Goal: Task Accomplishment & Management: Manage account settings

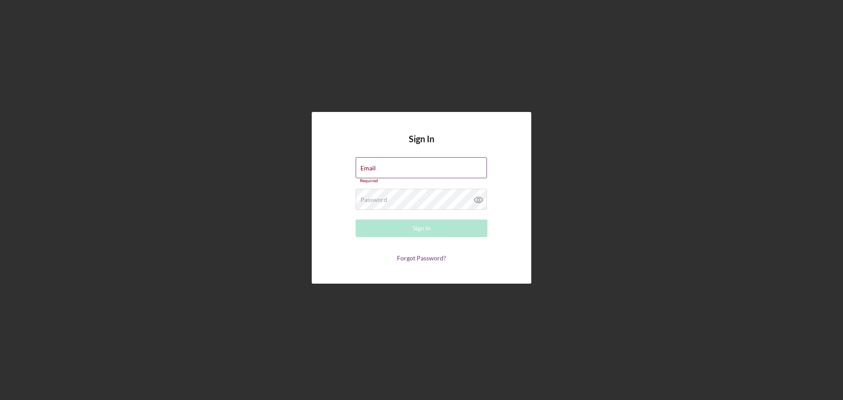
click at [406, 167] on div "Email Required" at bounding box center [422, 170] width 132 height 26
click at [406, 167] on input "Email" at bounding box center [421, 167] width 131 height 21
type input "[EMAIL_ADDRESS][DOMAIN_NAME]"
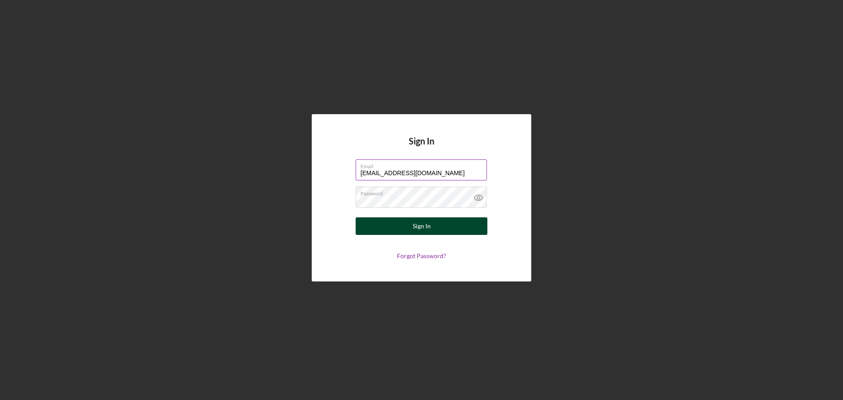
click at [403, 232] on button "Sign In" at bounding box center [422, 226] width 132 height 18
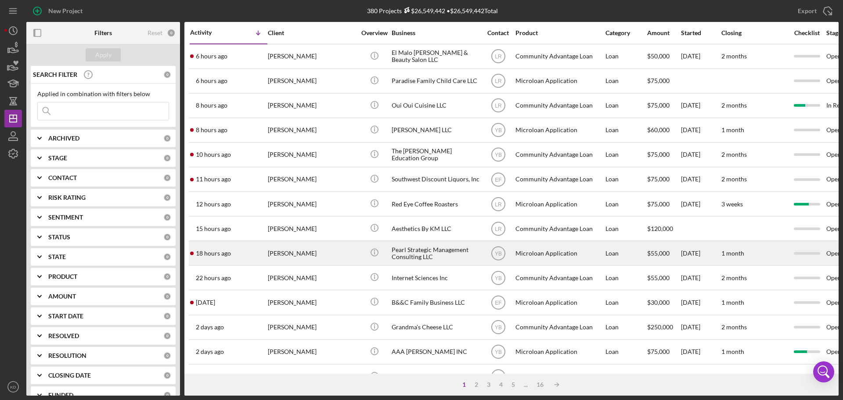
click at [411, 249] on div "Pearl Strategic Management Consulting LLC" at bounding box center [436, 252] width 88 height 23
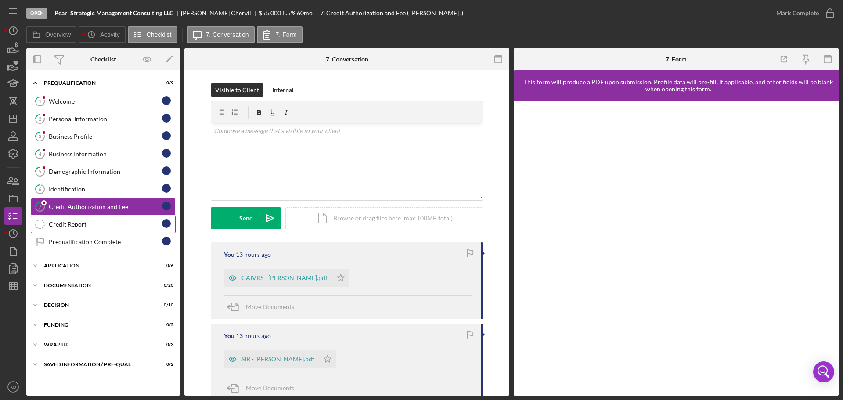
click at [79, 227] on div "Credit Report" at bounding box center [105, 224] width 113 height 7
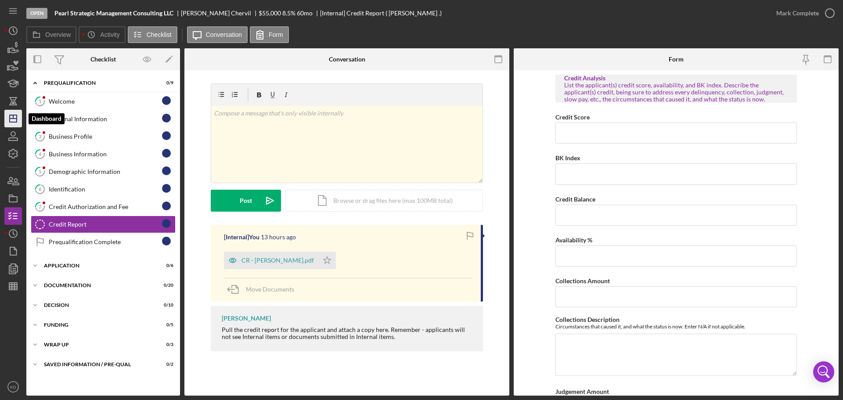
click at [15, 117] on icon "Icon/Dashboard" at bounding box center [13, 119] width 22 height 22
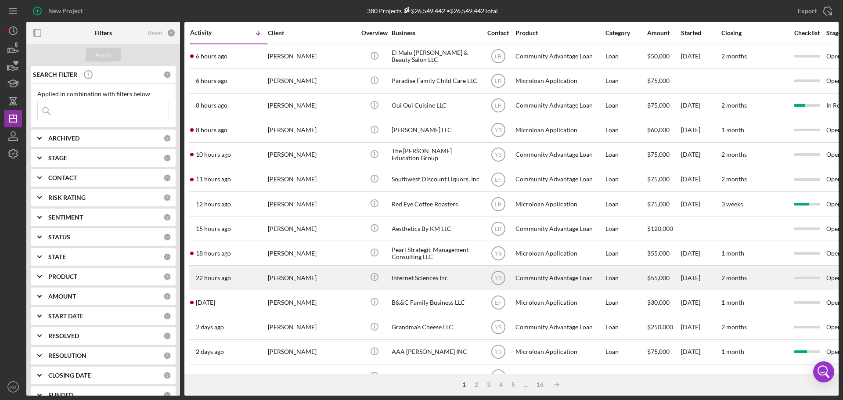
click at [414, 278] on div "Internet Sciences Inc" at bounding box center [436, 277] width 88 height 23
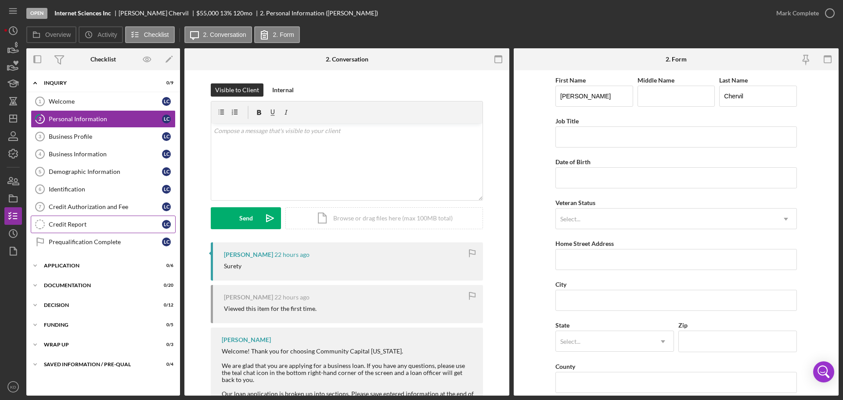
click at [82, 228] on link "Credit Report Credit Report L C" at bounding box center [103, 225] width 145 height 18
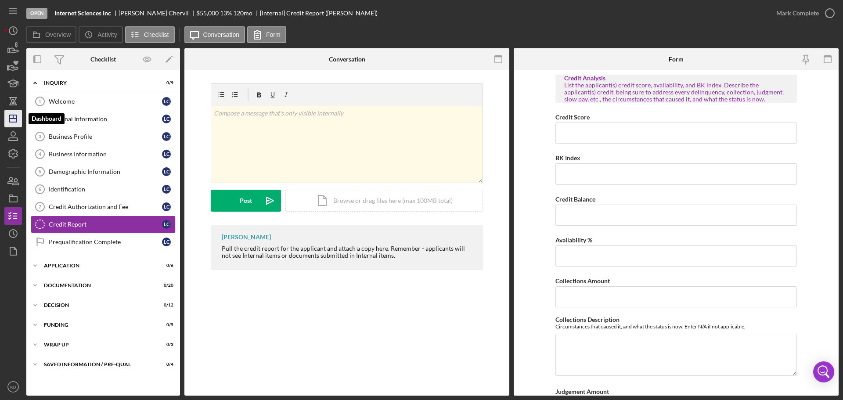
click at [13, 118] on icon "Icon/Dashboard" at bounding box center [13, 119] width 22 height 22
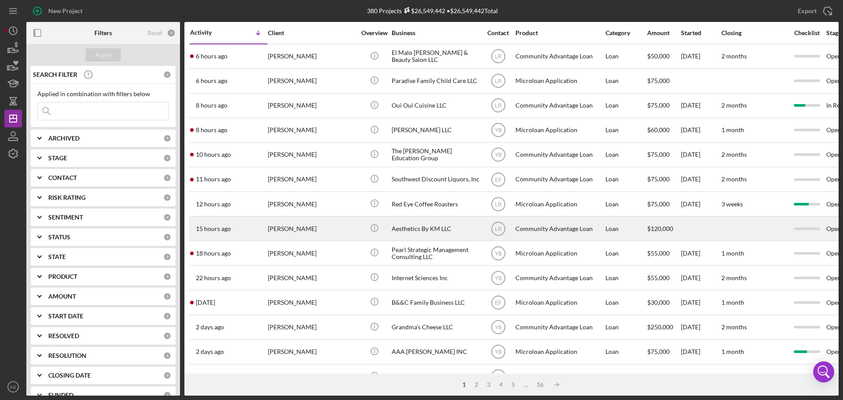
click at [410, 229] on div "Aesthetics By KM LLC" at bounding box center [436, 228] width 88 height 23
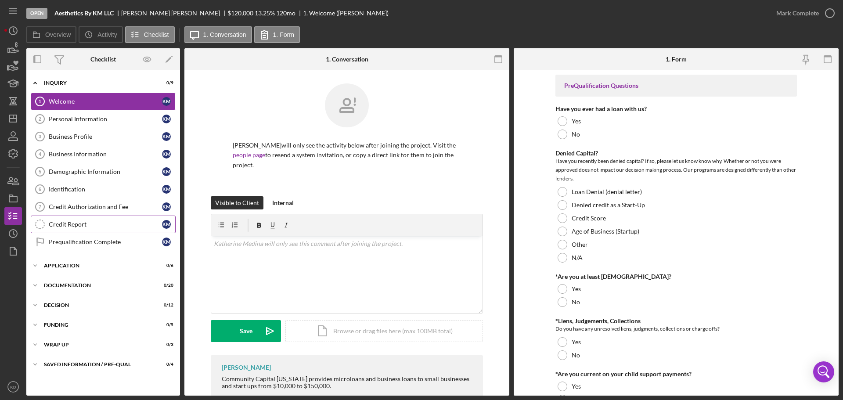
click at [73, 226] on div "Credit Report" at bounding box center [105, 224] width 113 height 7
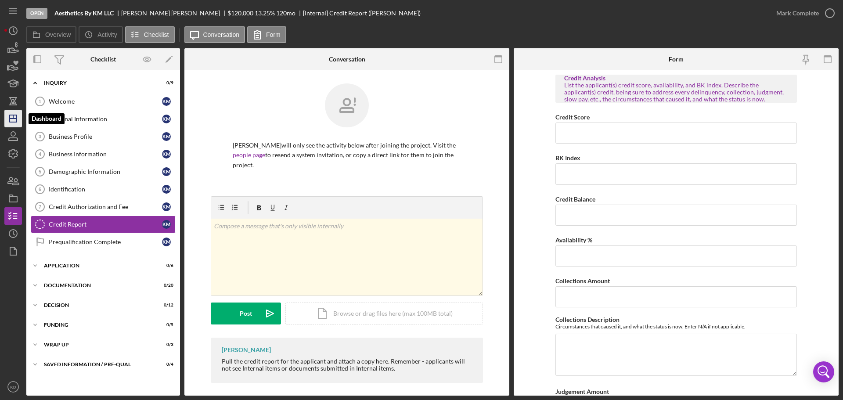
click at [13, 117] on line "button" at bounding box center [13, 117] width 0 height 4
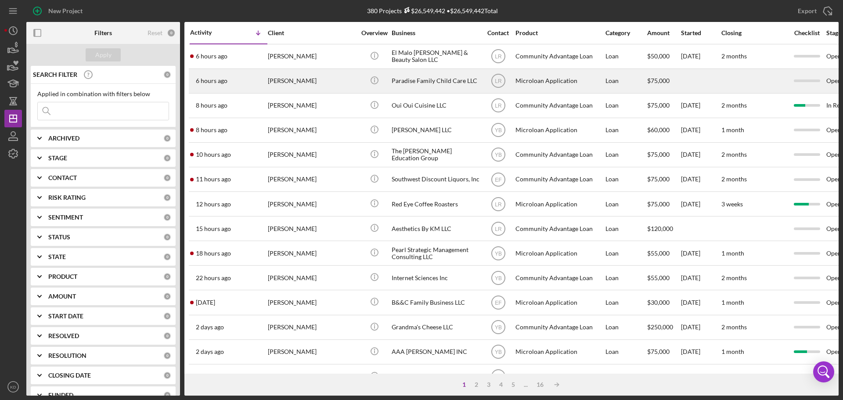
click at [407, 80] on div "Paradise Family Child Care LLC" at bounding box center [436, 80] width 88 height 23
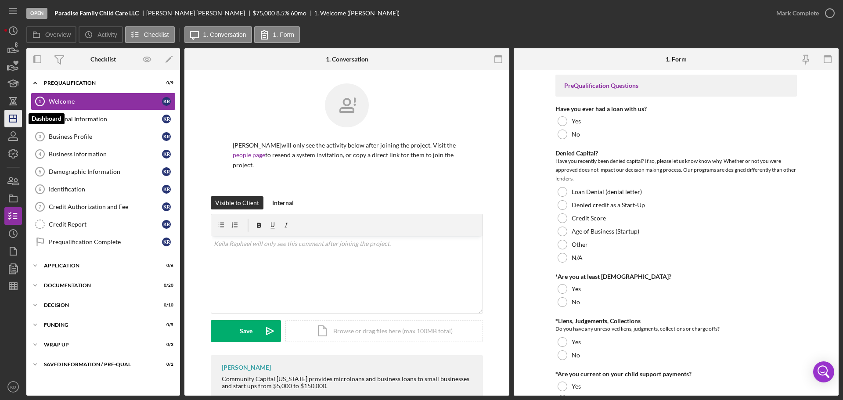
click at [15, 117] on icon "Icon/Dashboard" at bounding box center [13, 119] width 22 height 22
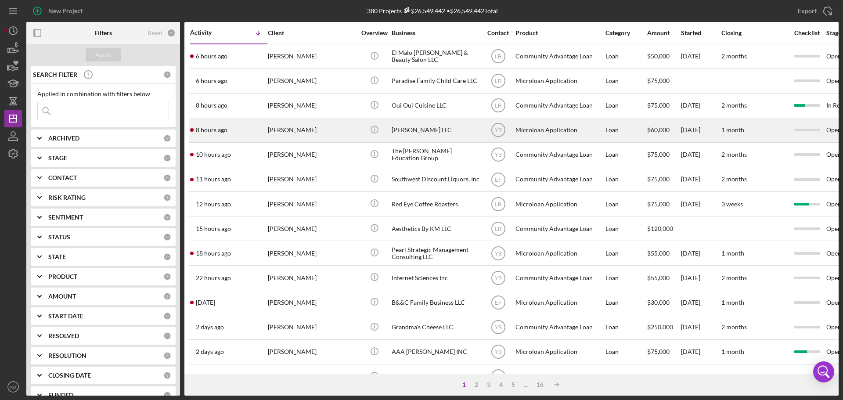
click at [412, 129] on div "[PERSON_NAME] LLC" at bounding box center [436, 130] width 88 height 23
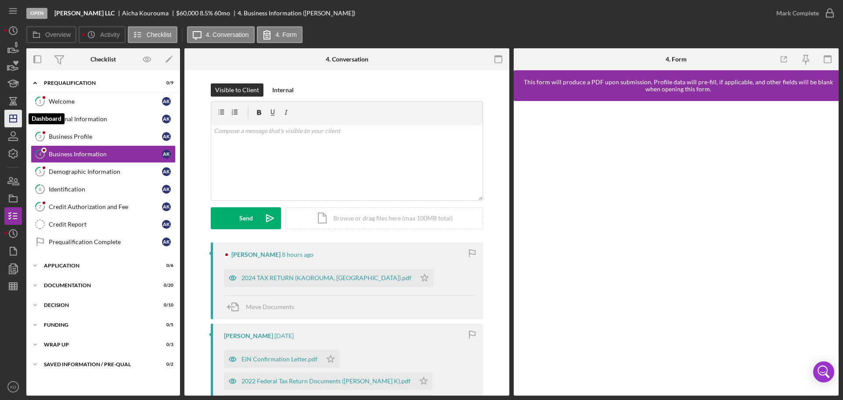
click at [10, 118] on polygon "button" at bounding box center [13, 118] width 7 height 7
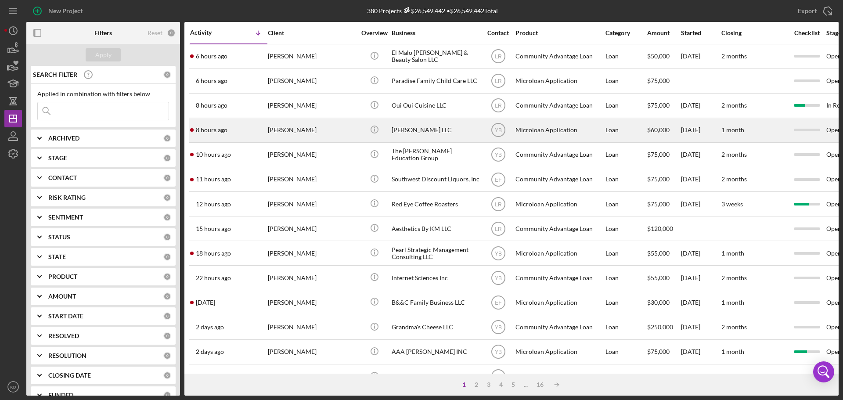
click at [403, 129] on div "[PERSON_NAME] LLC" at bounding box center [436, 130] width 88 height 23
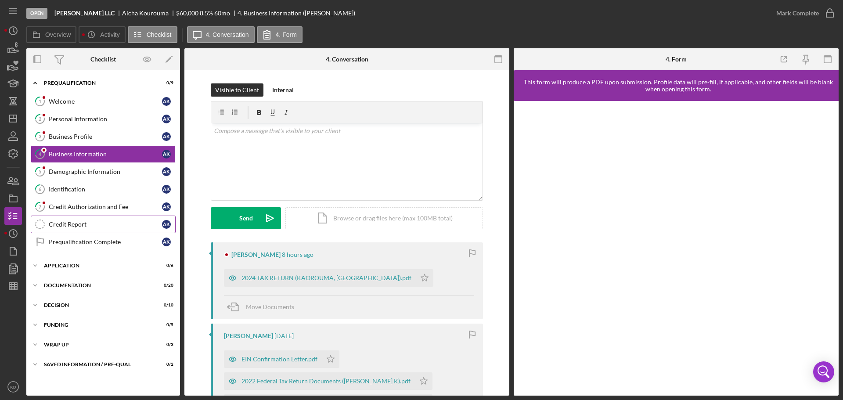
click at [78, 223] on div "Credit Report" at bounding box center [105, 224] width 113 height 7
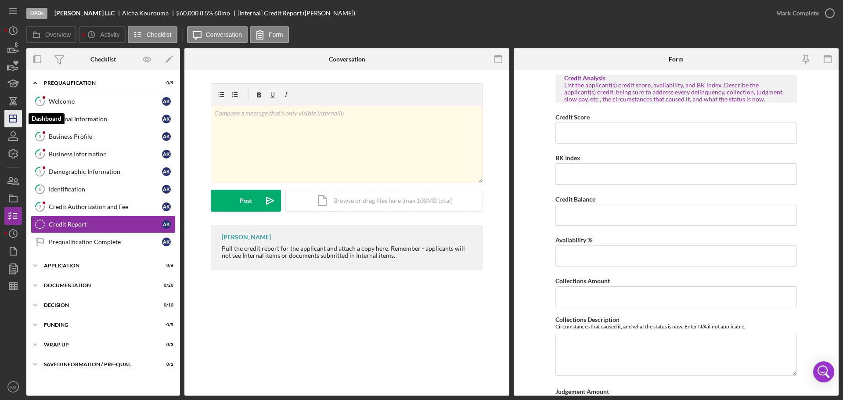
click at [19, 122] on icon "Icon/Dashboard" at bounding box center [13, 119] width 22 height 22
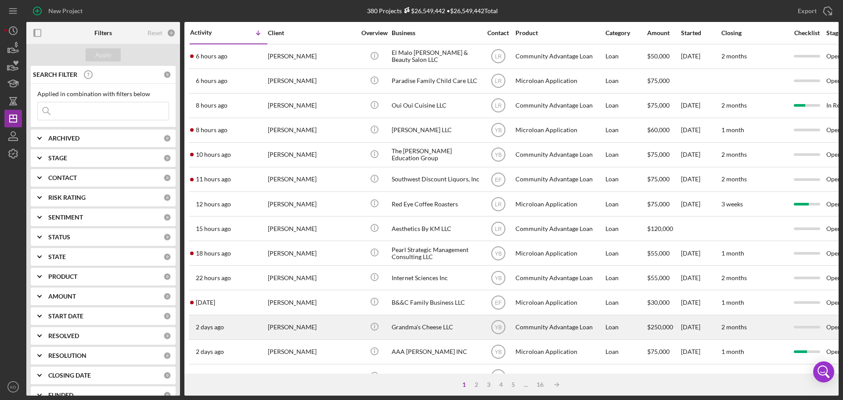
click at [418, 329] on div "Grandma's Cheese LLC" at bounding box center [436, 327] width 88 height 23
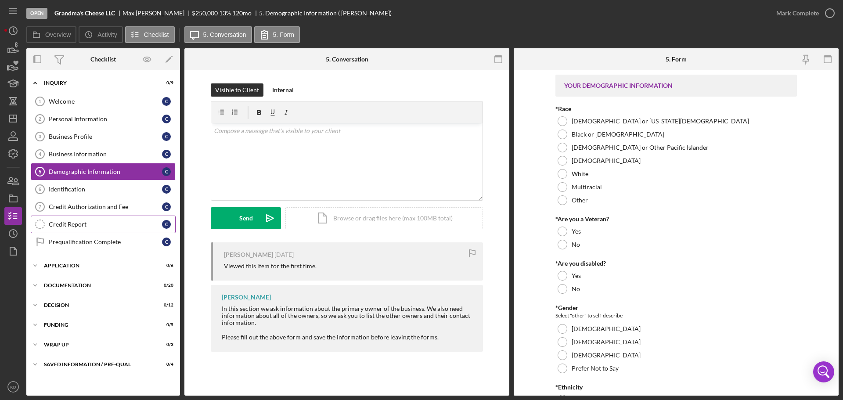
click at [74, 222] on div "Credit Report" at bounding box center [105, 224] width 113 height 7
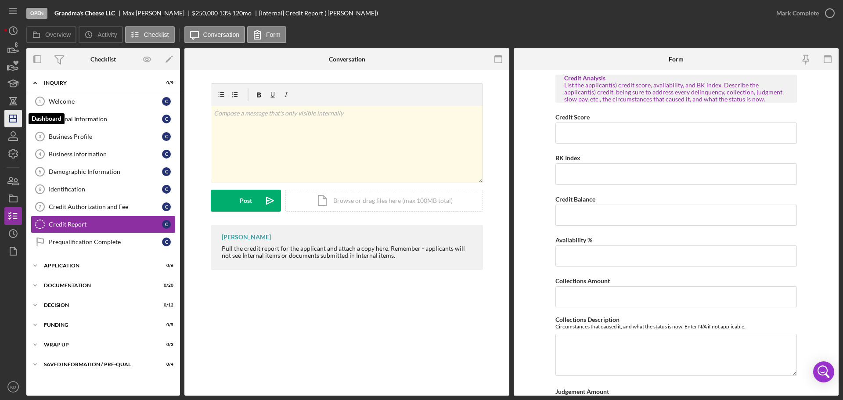
click at [10, 122] on polygon "button" at bounding box center [13, 118] width 7 height 7
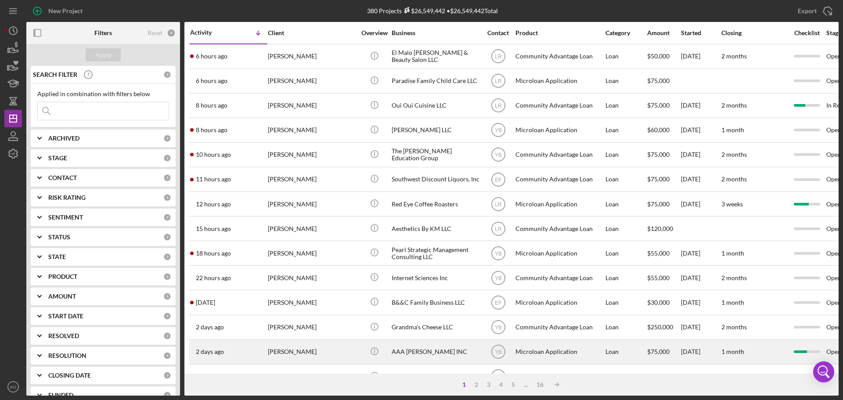
click at [414, 353] on div "AAA [PERSON_NAME] INC" at bounding box center [436, 351] width 88 height 23
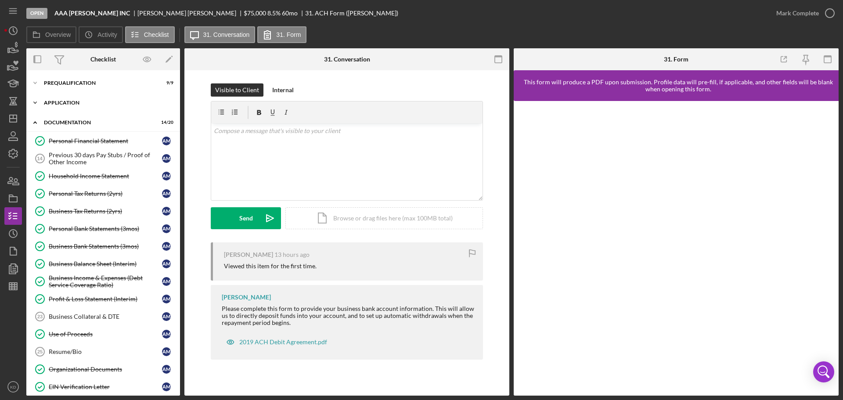
click at [35, 102] on icon "Icon/Expander" at bounding box center [35, 103] width 18 height 18
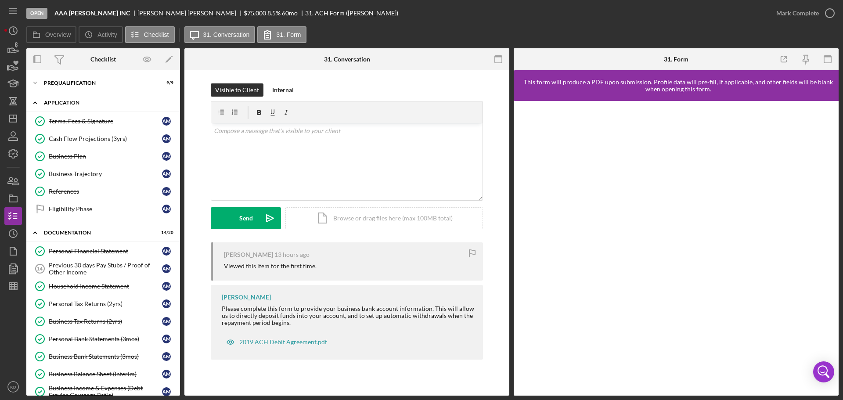
click at [35, 102] on icon "Icon/Expander" at bounding box center [35, 103] width 18 height 18
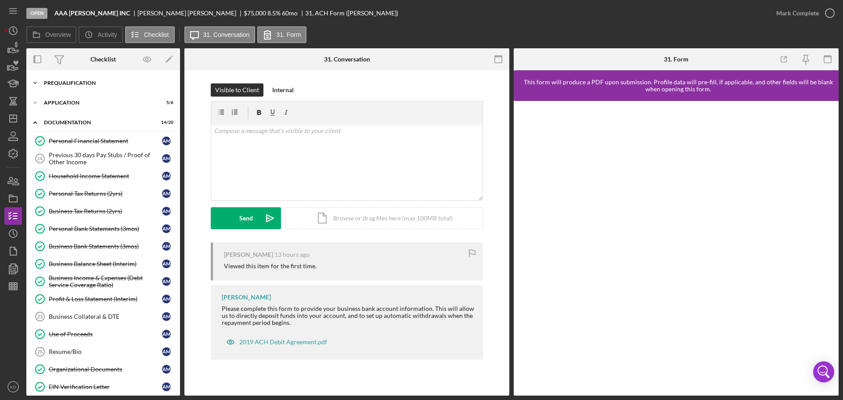
click at [34, 81] on icon "Icon/Expander" at bounding box center [35, 83] width 18 height 18
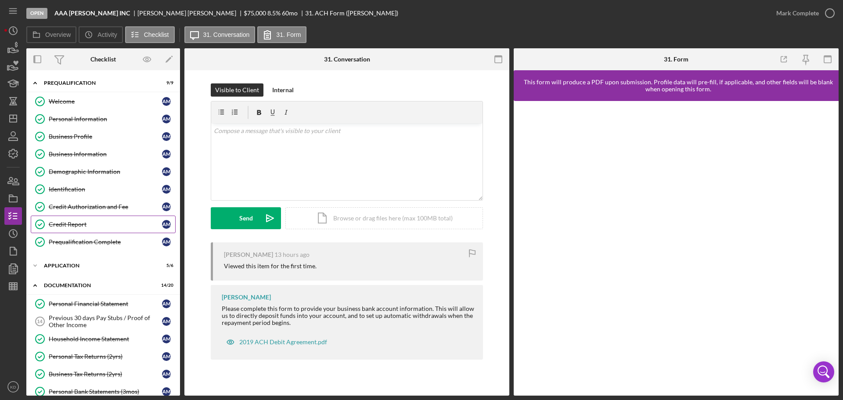
click at [78, 222] on div "Credit Report" at bounding box center [105, 224] width 113 height 7
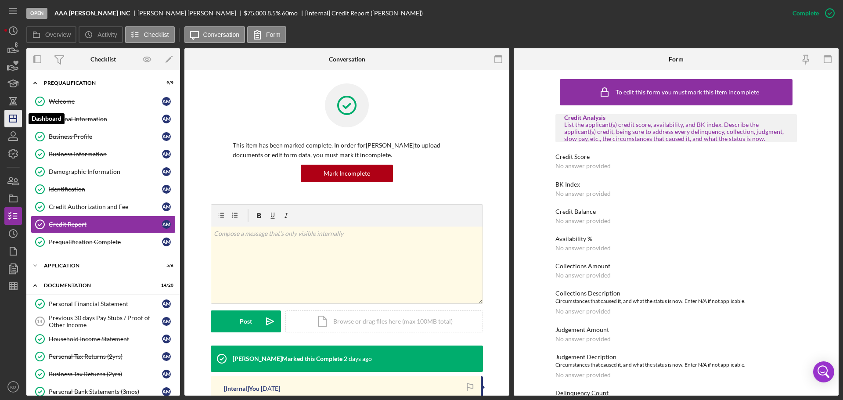
click at [13, 120] on icon "Icon/Dashboard" at bounding box center [13, 119] width 22 height 22
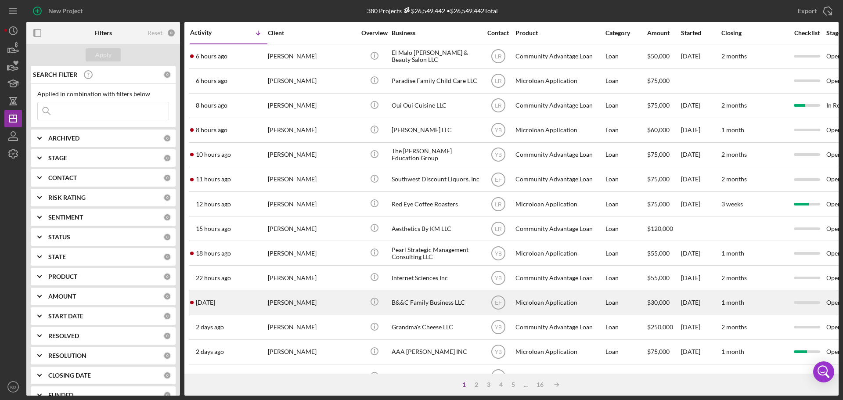
click at [399, 303] on div "B&&C Family Business LLC" at bounding box center [436, 302] width 88 height 23
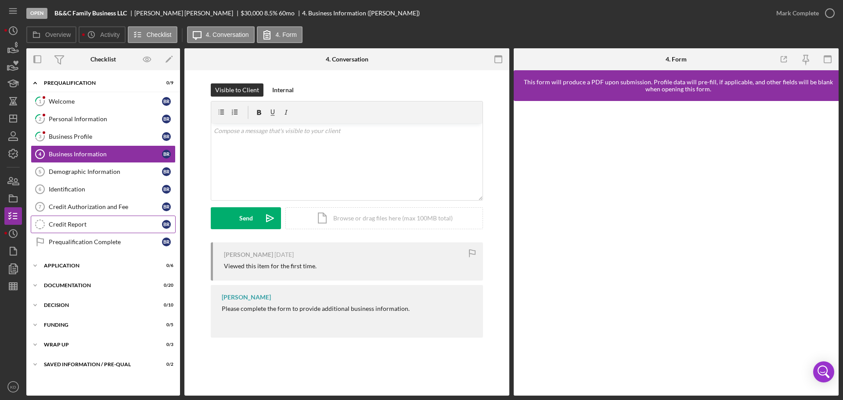
click at [61, 216] on div "1 Welcome B R 2 Personal Information B R 3 Business Profile B R Business Inform…" at bounding box center [103, 174] width 154 height 162
click at [60, 223] on div "Credit Report" at bounding box center [105, 224] width 113 height 7
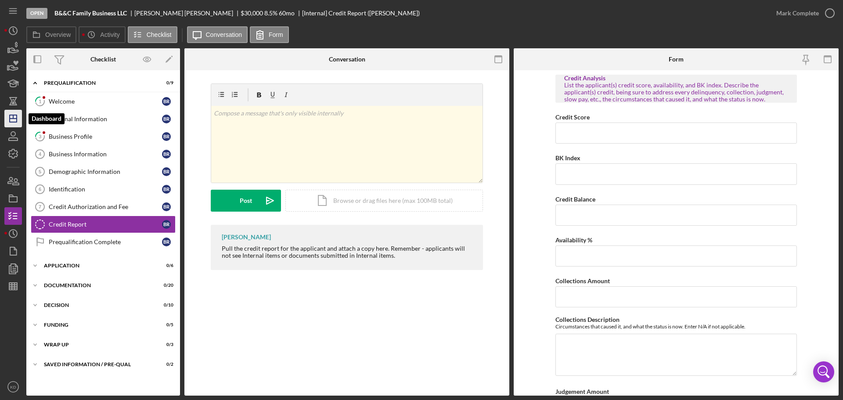
click at [21, 119] on icon "Icon/Dashboard" at bounding box center [13, 119] width 22 height 22
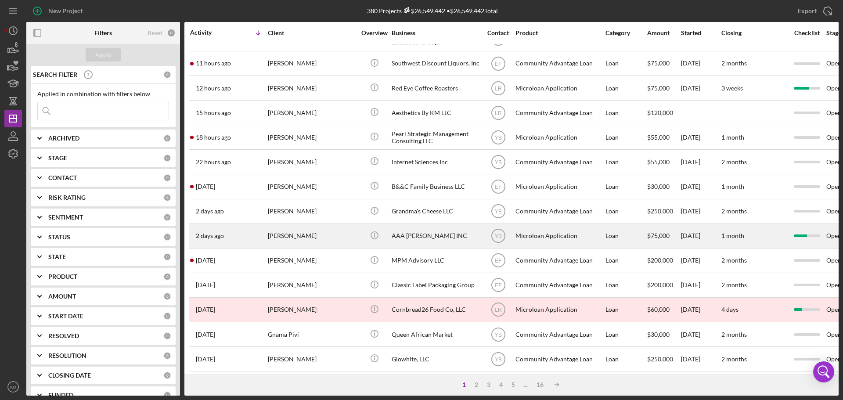
scroll to position [132, 0]
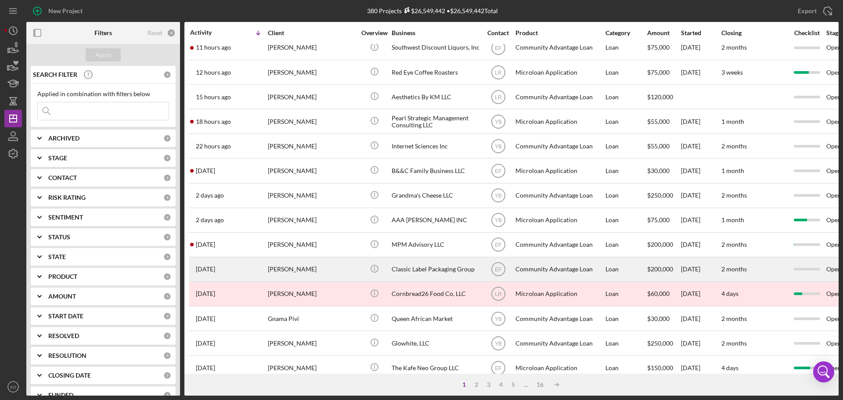
click at [416, 268] on div "Classic Label Packaging Group" at bounding box center [436, 269] width 88 height 23
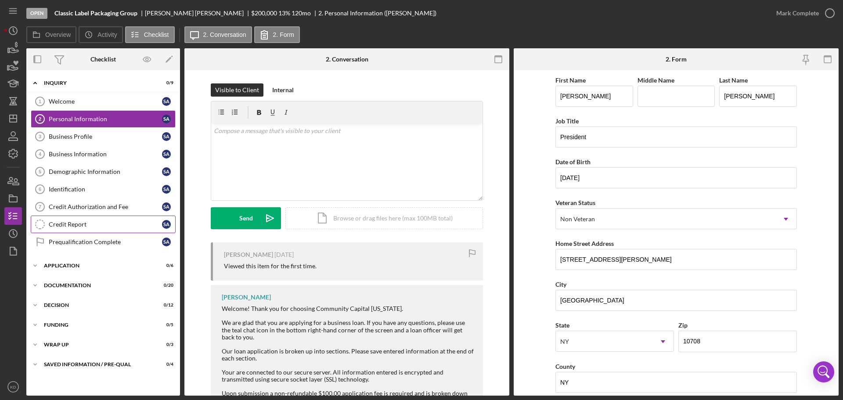
click at [58, 225] on div "Credit Report" at bounding box center [105, 224] width 113 height 7
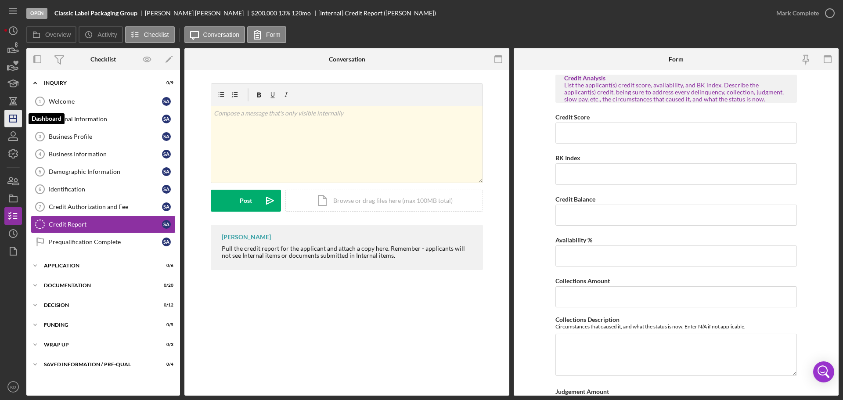
click at [11, 120] on icon "Icon/Dashboard" at bounding box center [13, 119] width 22 height 22
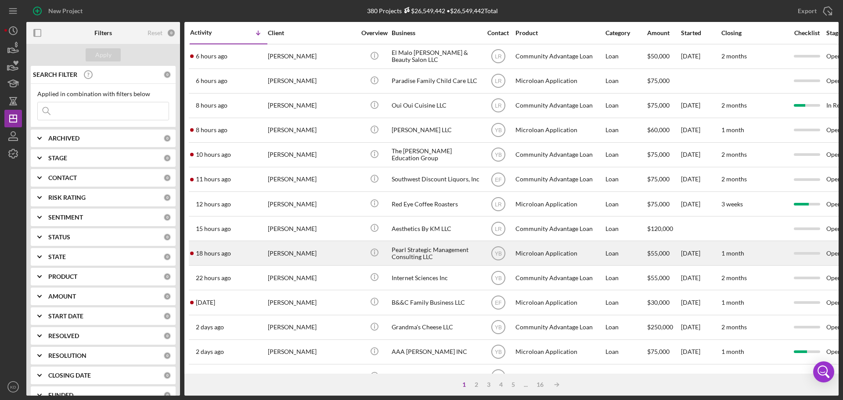
click at [405, 252] on div "Pearl Strategic Management Consulting LLC" at bounding box center [436, 252] width 88 height 23
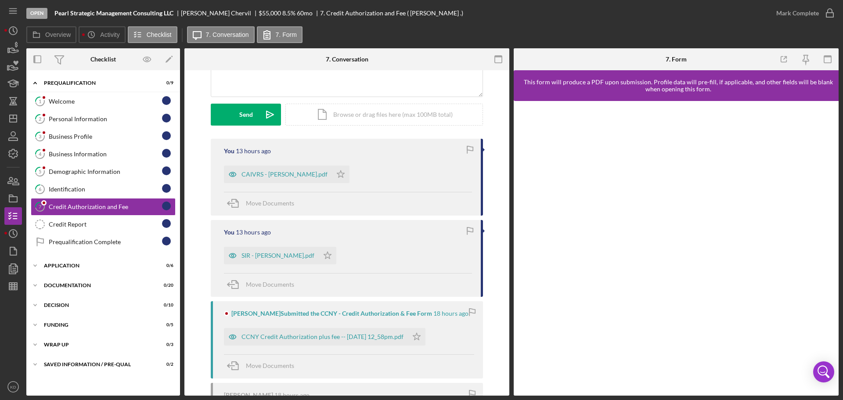
scroll to position [88, 0]
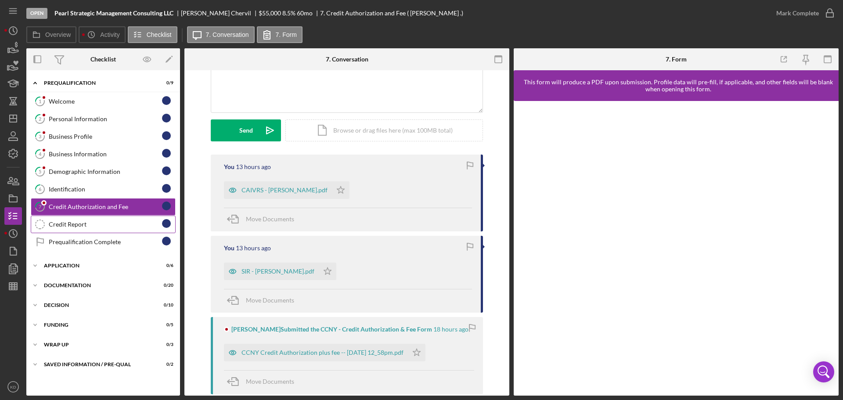
click at [67, 222] on div "Credit Report" at bounding box center [105, 224] width 113 height 7
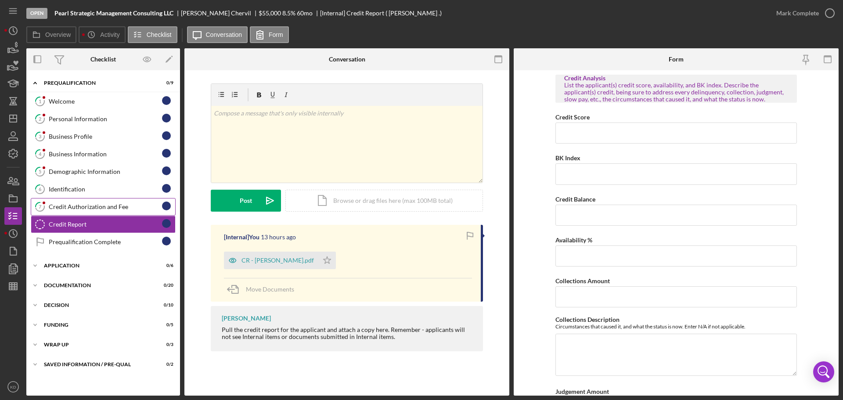
click at [64, 208] on div "Credit Authorization and Fee" at bounding box center [105, 206] width 113 height 7
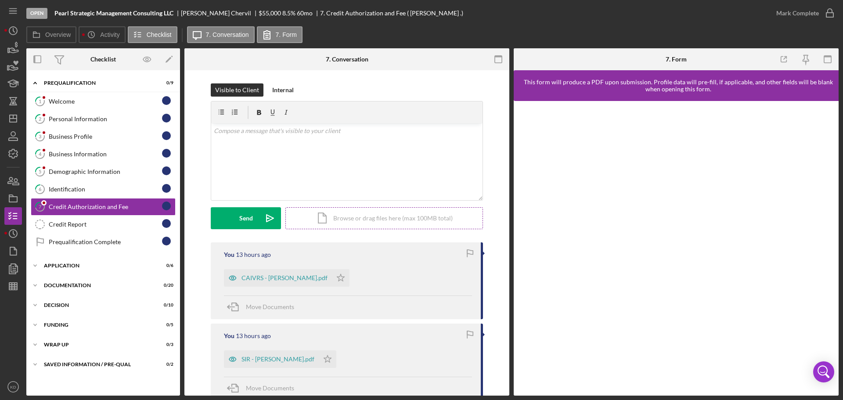
drag, startPoint x: 256, startPoint y: 278, endPoint x: 428, endPoint y: 209, distance: 185.3
click at [428, 209] on div "Icon/Document Browse or drag files here (max 100MB total) Tap to choose files o…" at bounding box center [384, 218] width 198 height 22
click at [252, 307] on span "Move Documents" at bounding box center [270, 306] width 48 height 7
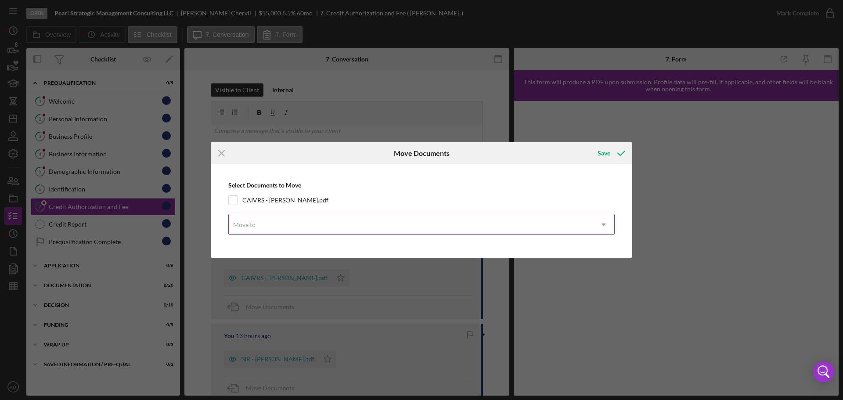
click at [606, 224] on icon "Icon/Dropdown Arrow" at bounding box center [603, 224] width 21 height 21
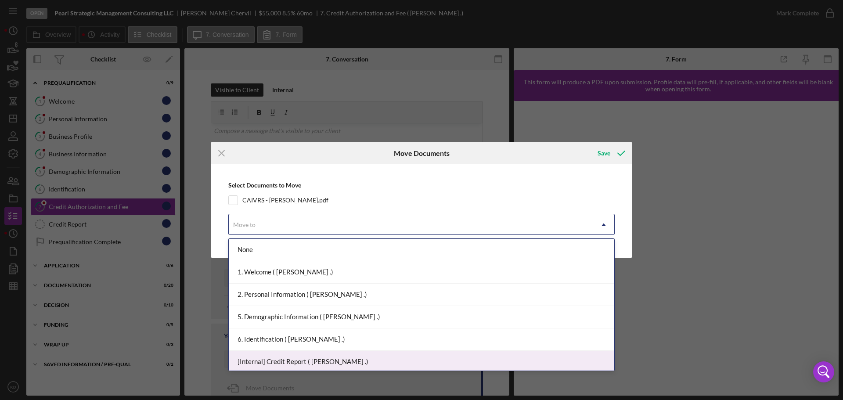
click at [317, 360] on div "[Internal] Credit Report ( [PERSON_NAME] .)" at bounding box center [421, 362] width 385 height 22
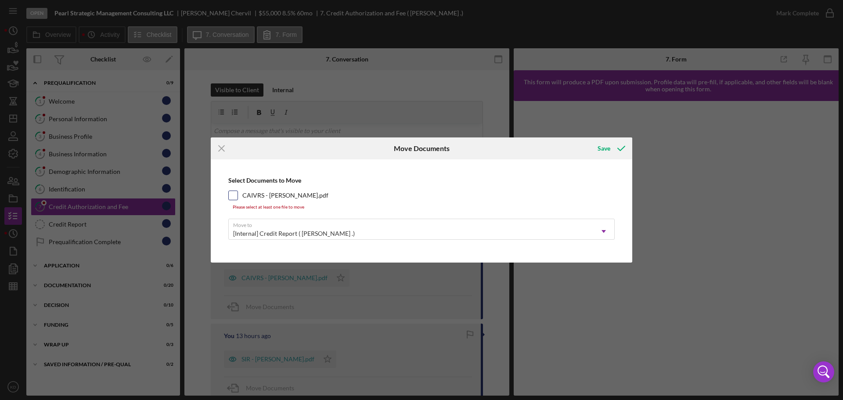
click at [231, 198] on input "CAIVRS - [PERSON_NAME].pdf" at bounding box center [233, 195] width 9 height 9
checkbox input "true"
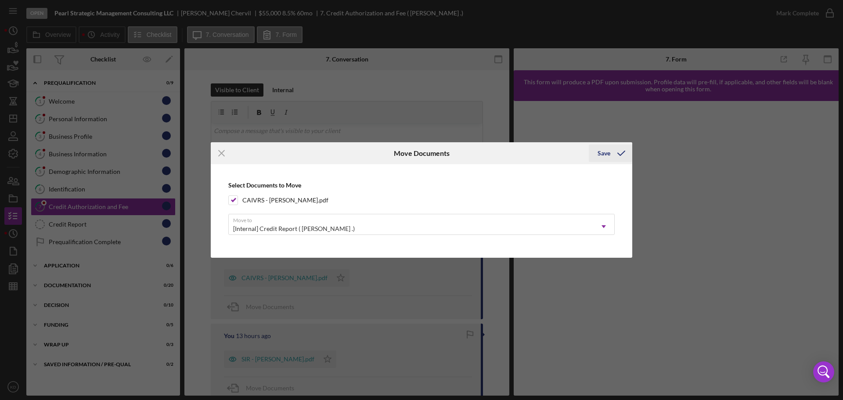
click at [605, 153] on div "Save" at bounding box center [604, 153] width 13 height 18
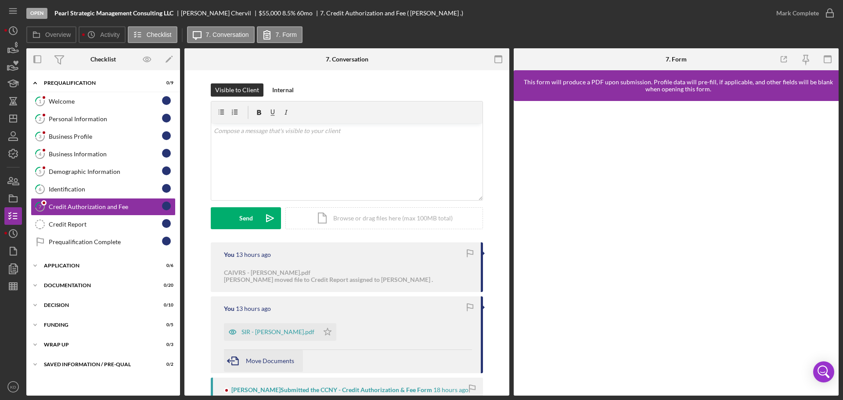
click at [240, 361] on icon "button" at bounding box center [235, 361] width 22 height 22
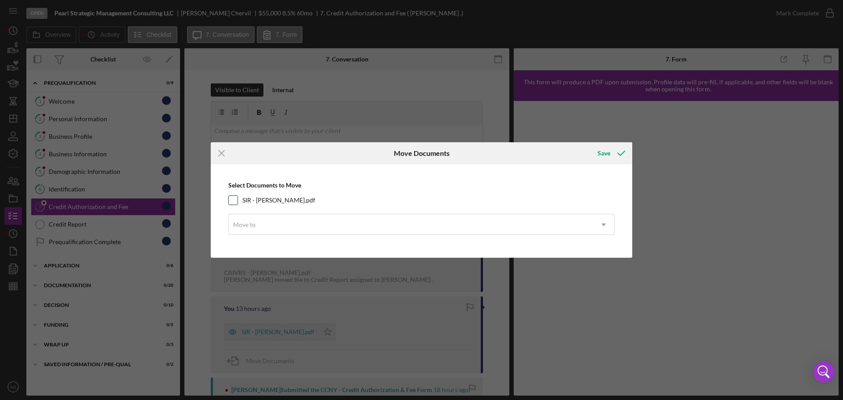
click at [231, 198] on input "SIR - [PERSON_NAME].pdf" at bounding box center [233, 200] width 9 height 9
checkbox input "true"
click at [601, 224] on icon "Icon/Dropdown Arrow" at bounding box center [603, 224] width 21 height 21
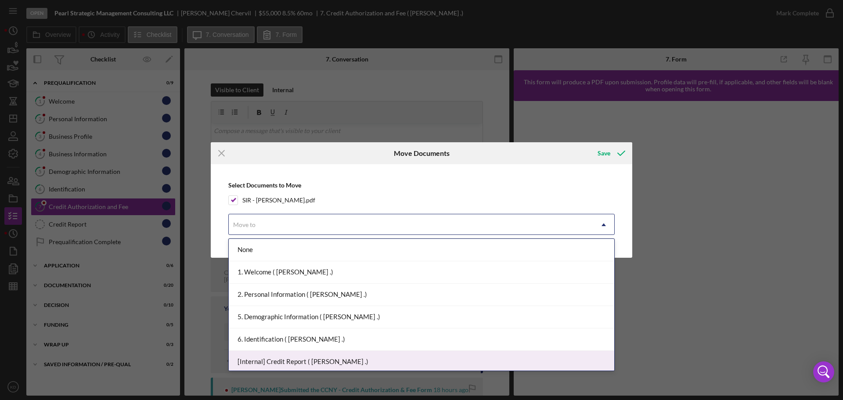
click at [288, 361] on div "[Internal] Credit Report ( [PERSON_NAME] .)" at bounding box center [421, 362] width 385 height 22
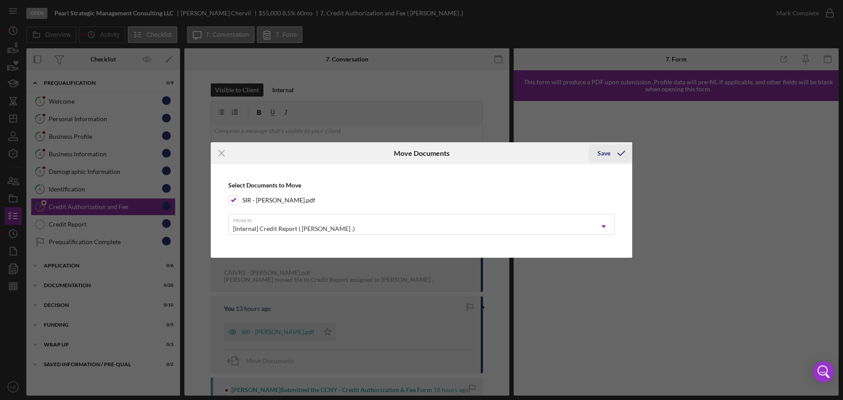
click at [606, 157] on div "Save" at bounding box center [604, 153] width 13 height 18
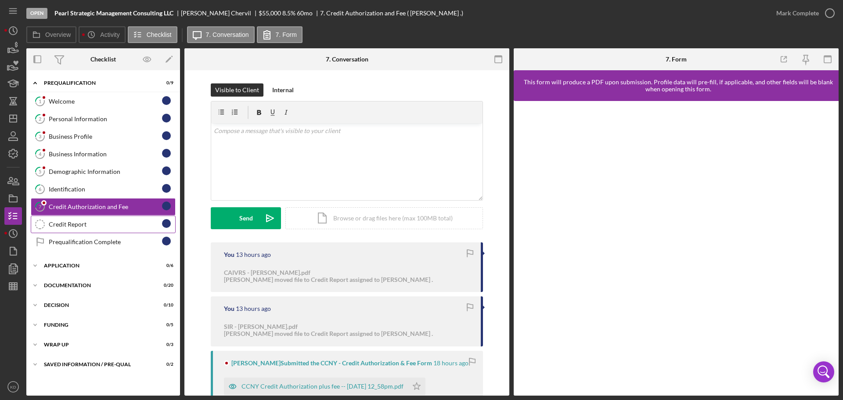
click at [64, 223] on div "Credit Report" at bounding box center [105, 224] width 113 height 7
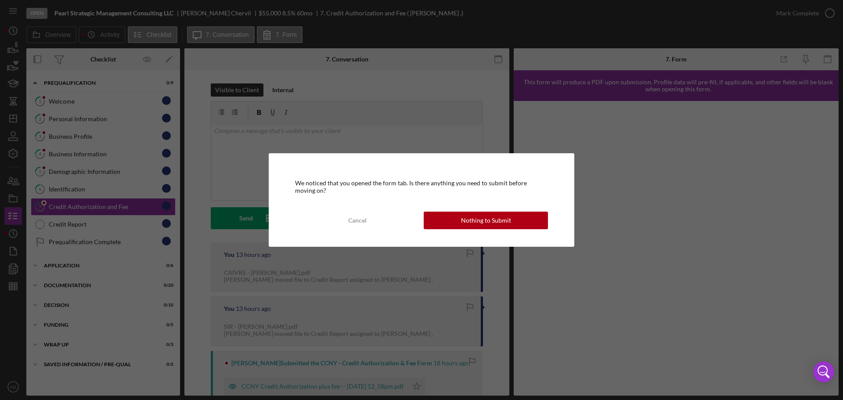
click at [509, 220] on div "Nothing to Submit" at bounding box center [486, 221] width 50 height 18
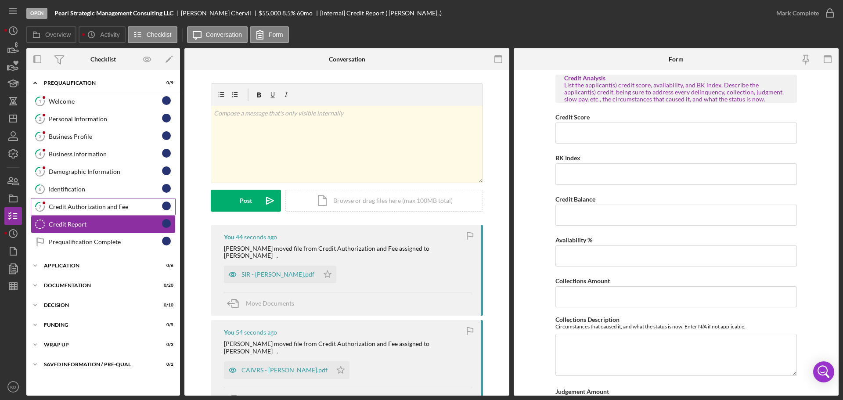
click at [79, 206] on div "Credit Authorization and Fee" at bounding box center [105, 206] width 113 height 7
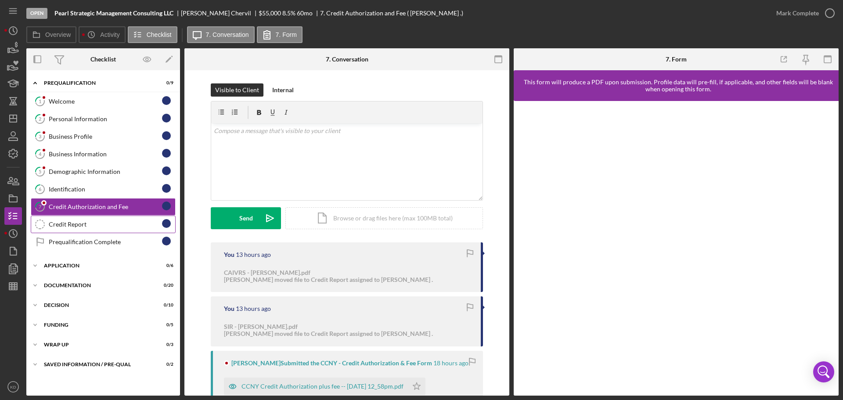
click at [61, 224] on div "Credit Report" at bounding box center [105, 224] width 113 height 7
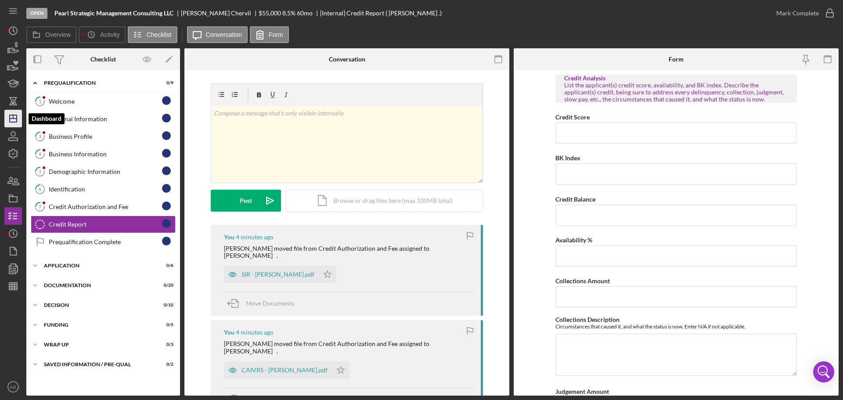
click at [8, 117] on icon "Icon/Dashboard" at bounding box center [13, 119] width 22 height 22
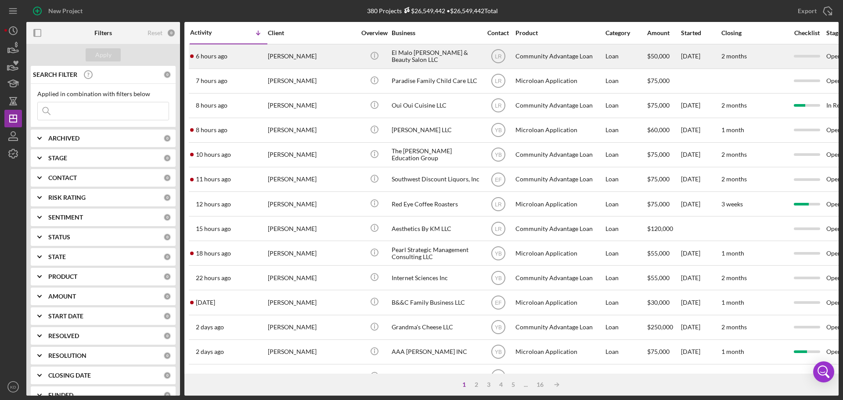
click at [416, 51] on div "El Malo [PERSON_NAME] & Beauty Salon LLC" at bounding box center [436, 56] width 88 height 23
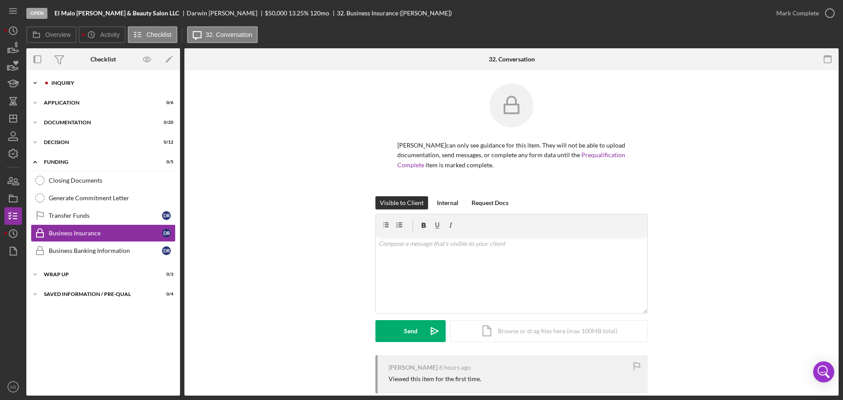
click at [34, 79] on icon "Icon/Expander" at bounding box center [35, 83] width 18 height 18
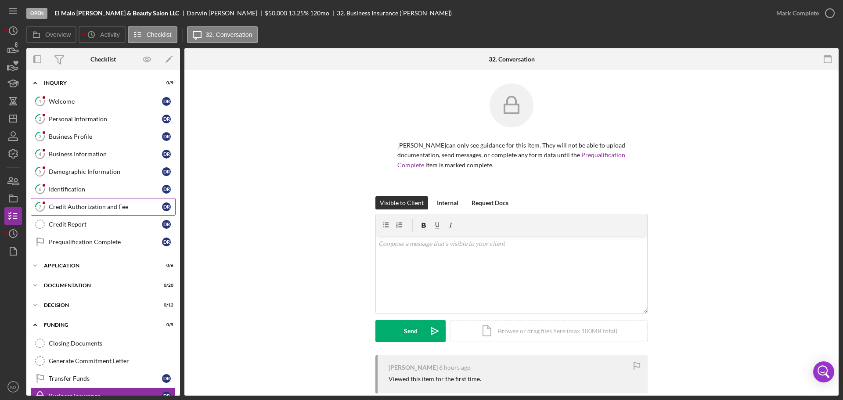
click at [64, 207] on div "Credit Authorization and Fee" at bounding box center [105, 206] width 113 height 7
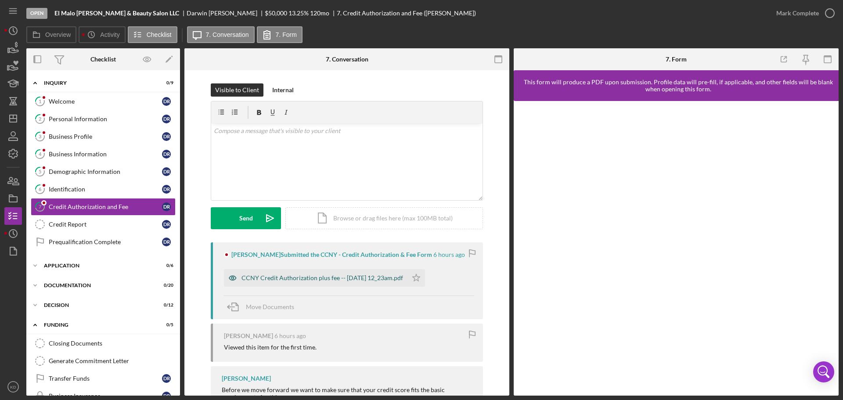
click at [324, 277] on div "CCNY Credit Authorization plus fee -- [DATE] 12_23am.pdf" at bounding box center [322, 277] width 162 height 7
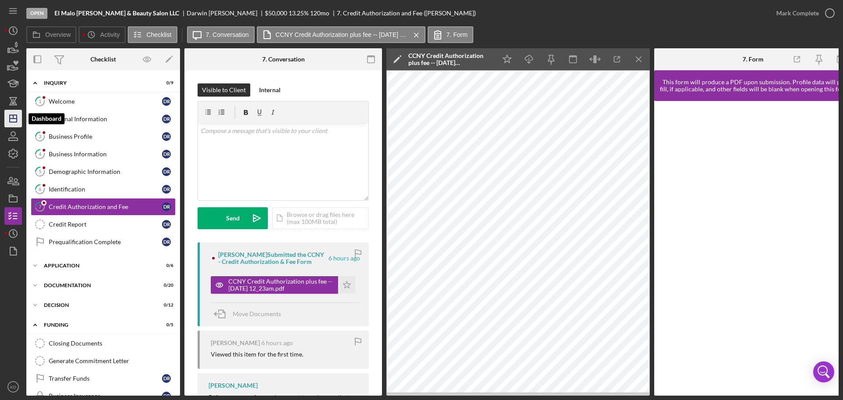
click at [19, 116] on icon "Icon/Dashboard" at bounding box center [13, 119] width 22 height 22
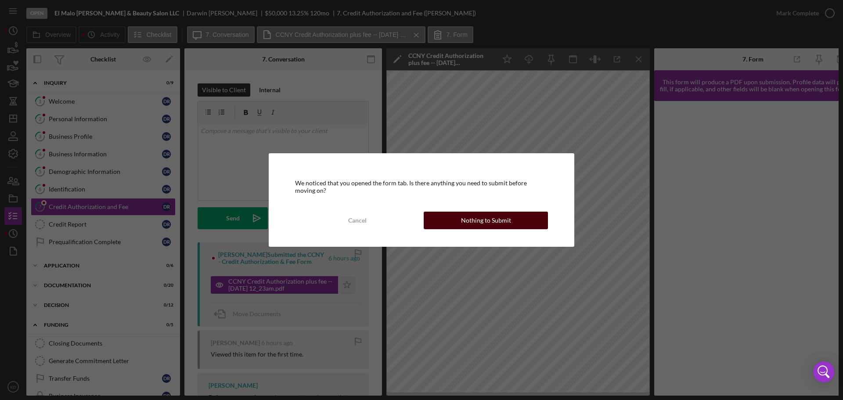
click at [500, 226] on div "Nothing to Submit" at bounding box center [486, 221] width 50 height 18
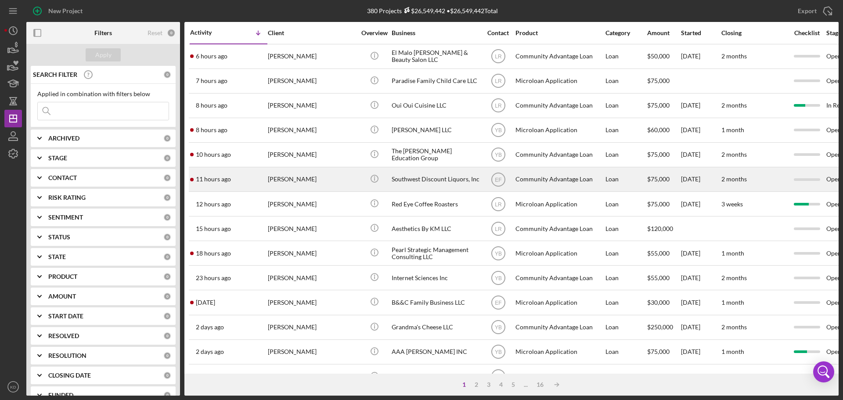
click at [425, 178] on div "Southwest Discount Liquors, Inc" at bounding box center [436, 179] width 88 height 23
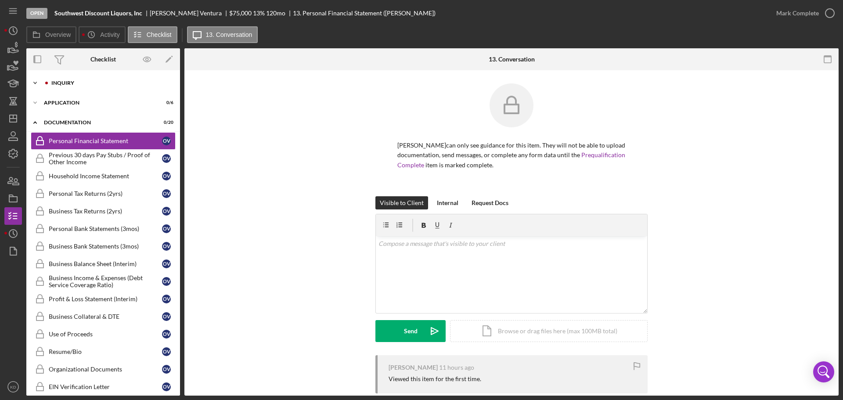
click at [35, 85] on icon "Icon/Expander" at bounding box center [35, 83] width 18 height 18
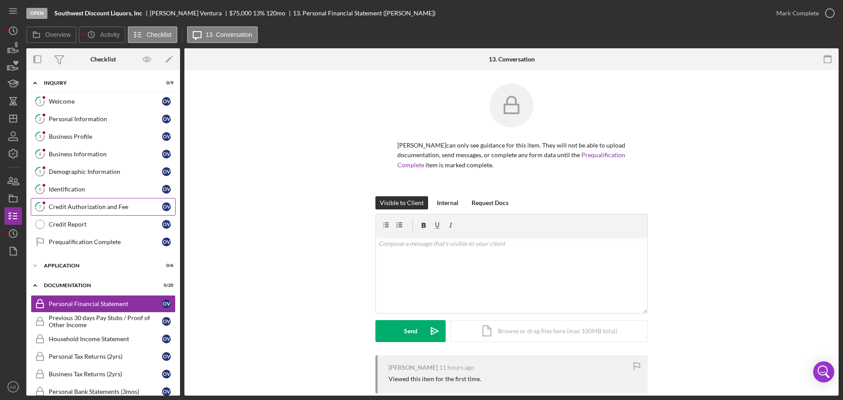
drag, startPoint x: 60, startPoint y: 206, endPoint x: 112, endPoint y: 214, distance: 52.8
click at [60, 206] on div "Credit Authorization and Fee" at bounding box center [105, 206] width 113 height 7
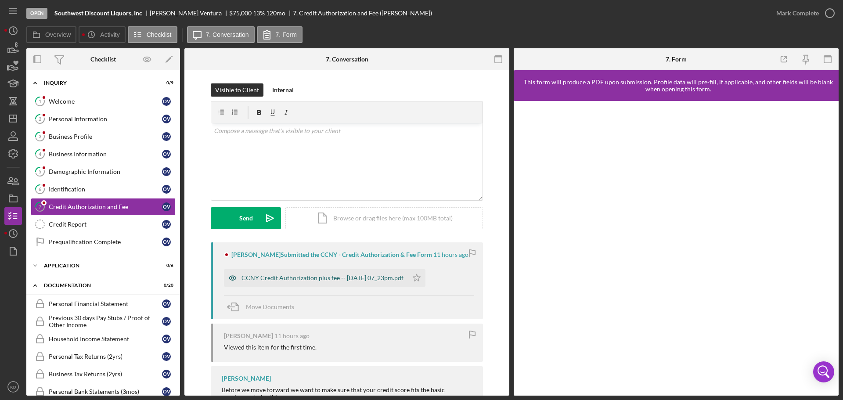
drag, startPoint x: 376, startPoint y: 279, endPoint x: 386, endPoint y: 279, distance: 9.7
click at [376, 279] on div "CCNY Credit Authorization plus fee -- [DATE] 07_23pm.pdf" at bounding box center [322, 277] width 162 height 7
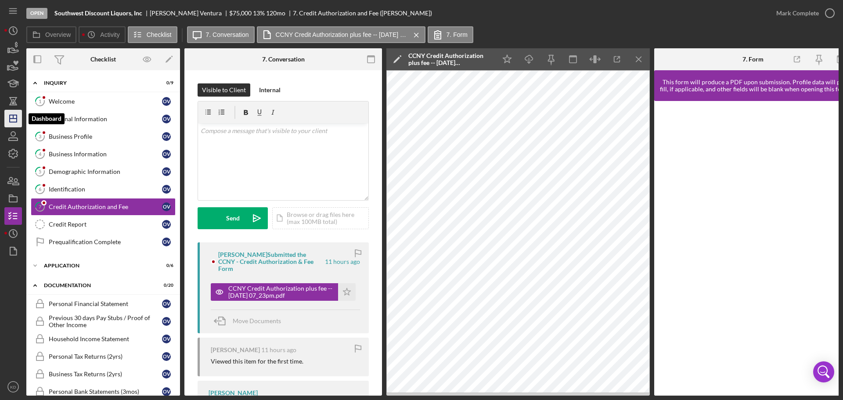
click at [15, 118] on icon "Icon/Dashboard" at bounding box center [13, 119] width 22 height 22
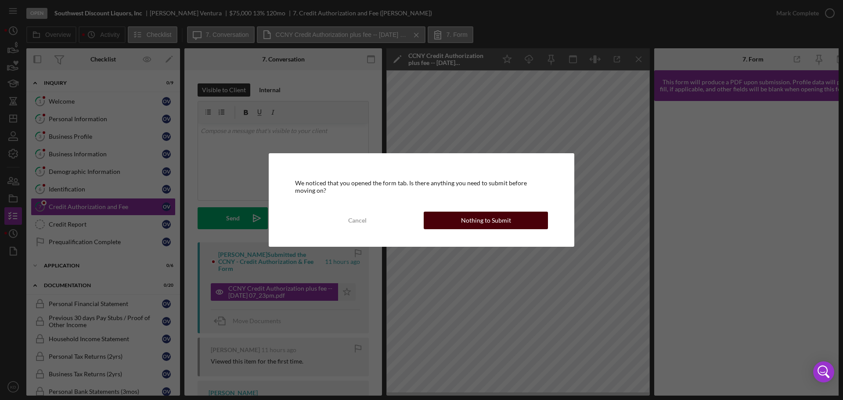
click at [506, 220] on div "Nothing to Submit" at bounding box center [486, 221] width 50 height 18
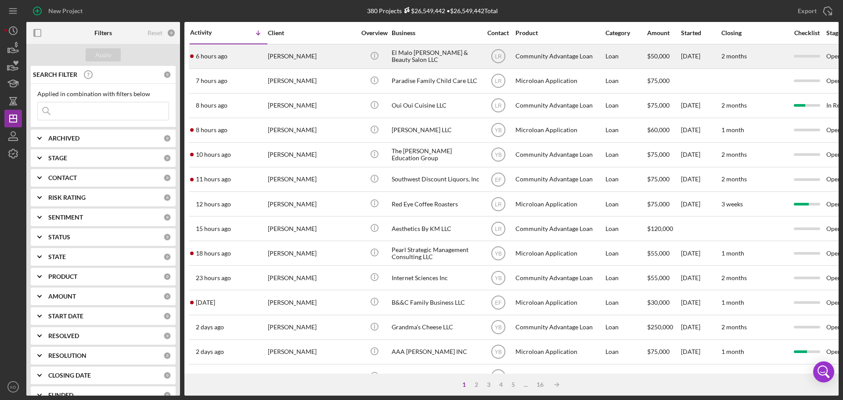
click at [419, 51] on div "El Malo [PERSON_NAME] & Beauty Salon LLC" at bounding box center [436, 56] width 88 height 23
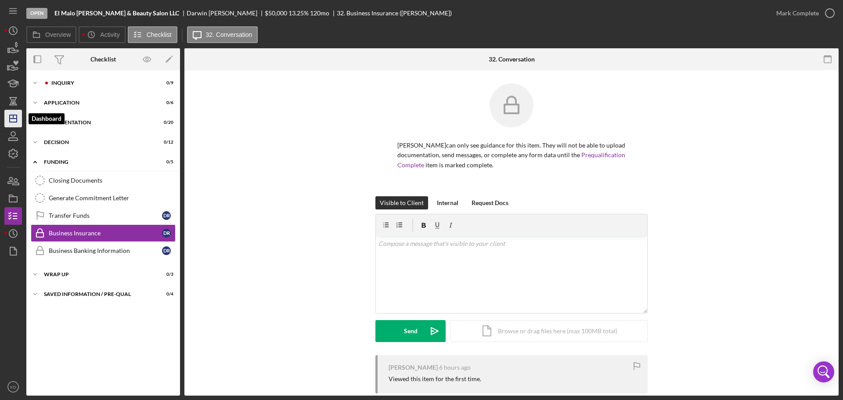
click at [18, 116] on icon "Icon/Dashboard" at bounding box center [13, 119] width 22 height 22
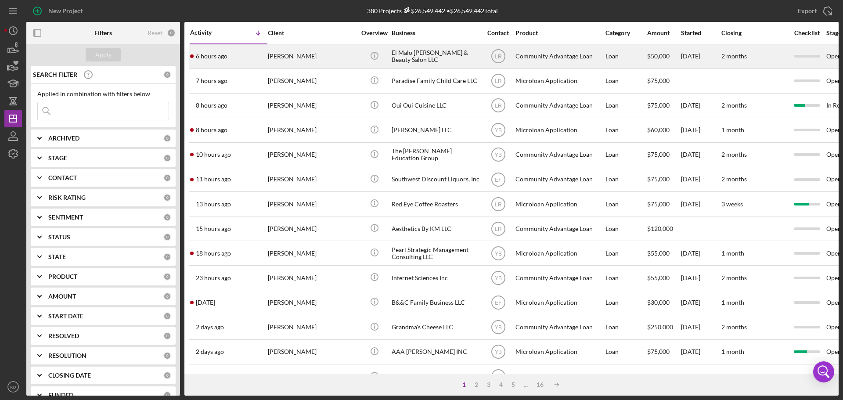
click at [433, 52] on div "El Malo [PERSON_NAME] & Beauty Salon LLC" at bounding box center [436, 56] width 88 height 23
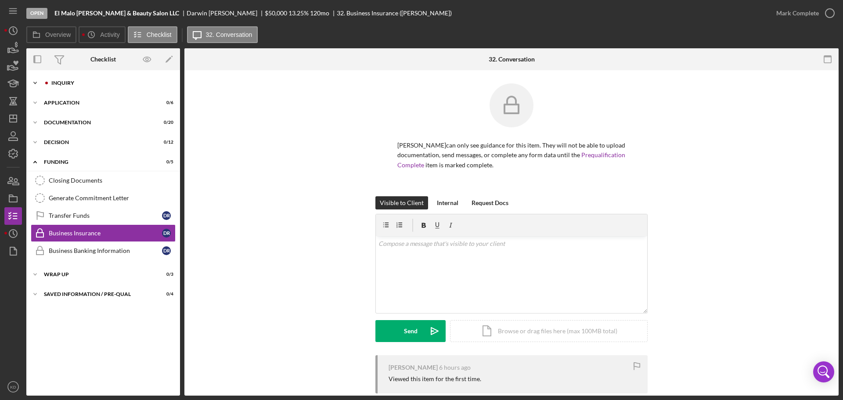
click at [35, 82] on icon "Icon/Expander" at bounding box center [35, 83] width 18 height 18
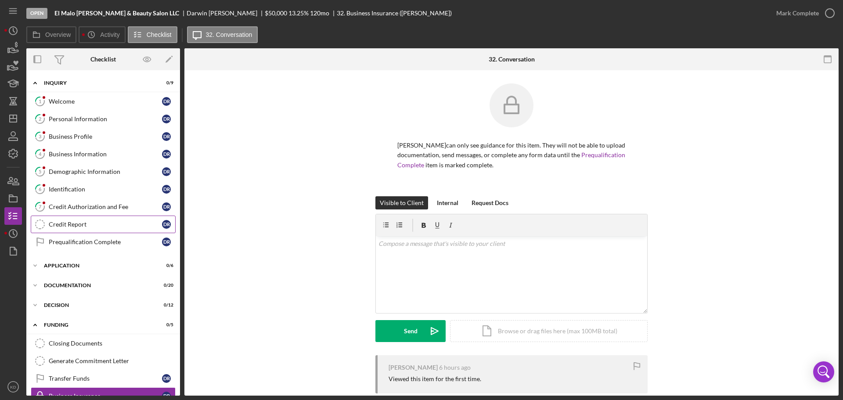
click at [72, 227] on div "Credit Report" at bounding box center [105, 224] width 113 height 7
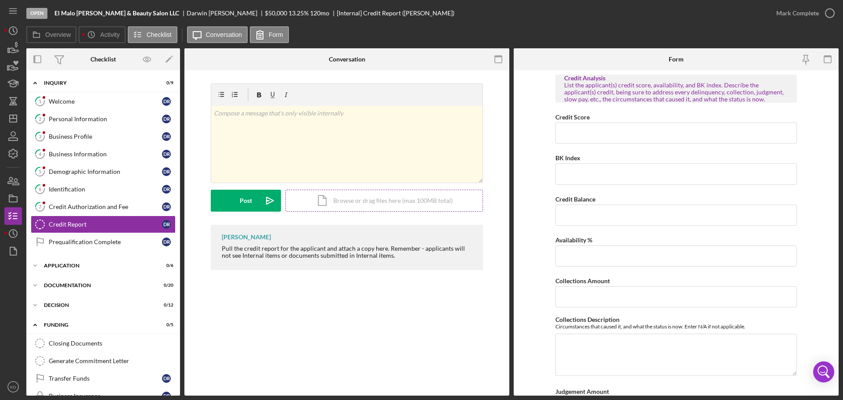
click at [371, 203] on div "Icon/Document Browse or drag files here (max 100MB total) Tap to choose files o…" at bounding box center [384, 201] width 198 height 22
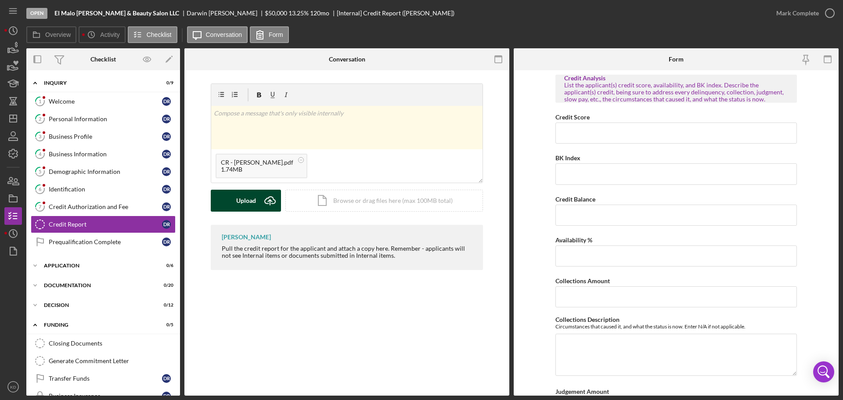
click at [237, 202] on div "Upload" at bounding box center [246, 201] width 20 height 22
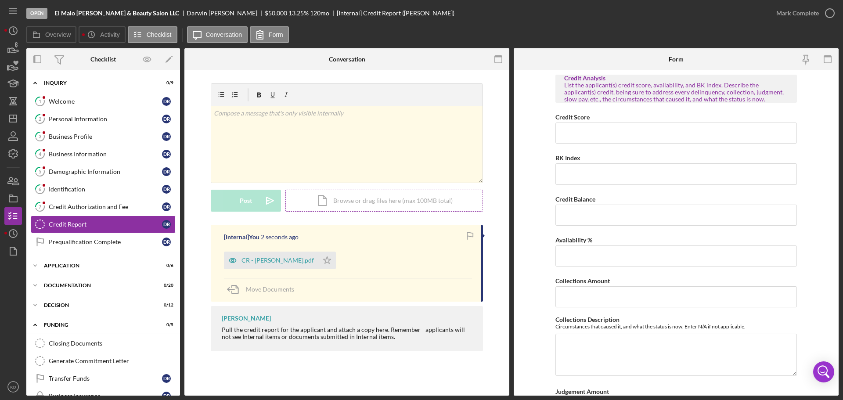
click at [409, 202] on div "Icon/Document Browse or drag files here (max 100MB total) Tap to choose files o…" at bounding box center [384, 201] width 198 height 22
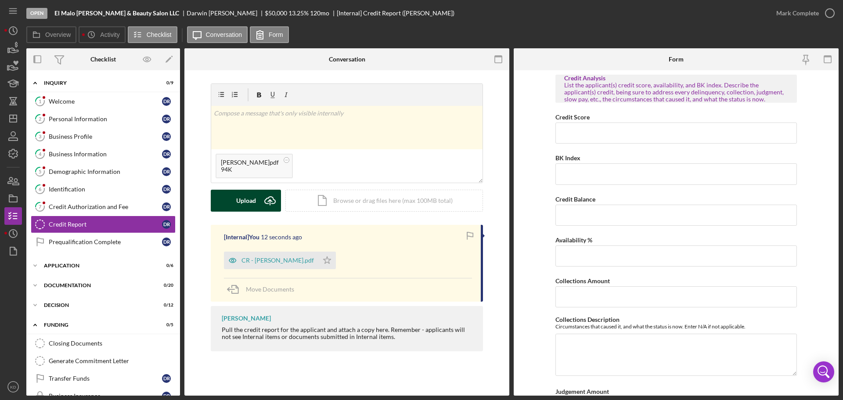
click at [262, 200] on icon "Icon/Upload" at bounding box center [270, 201] width 22 height 22
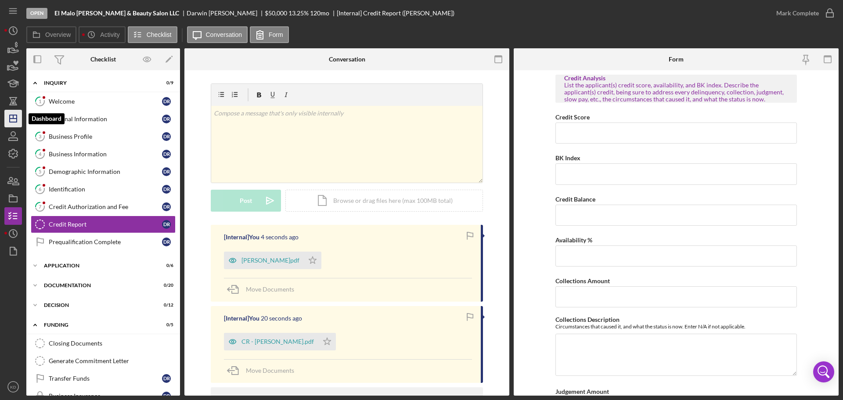
click at [15, 121] on icon "Icon/Dashboard" at bounding box center [13, 119] width 22 height 22
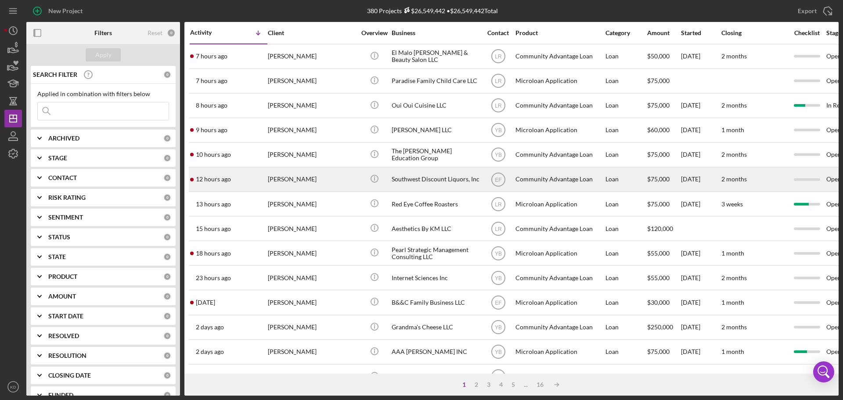
click at [433, 177] on div "Southwest Discount Liquors, Inc" at bounding box center [436, 179] width 88 height 23
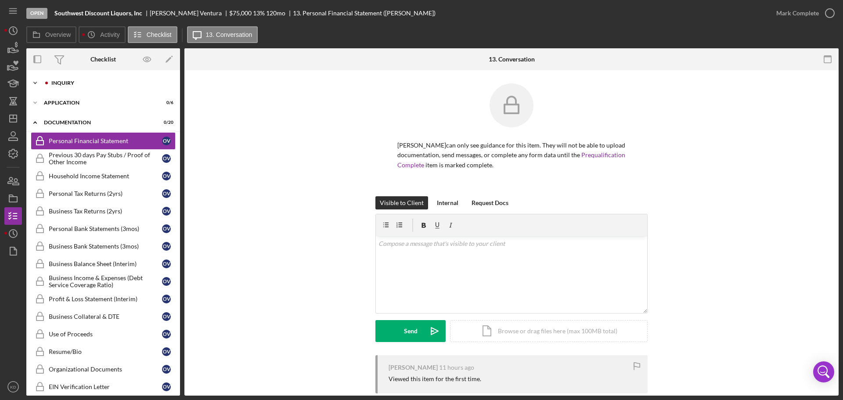
click at [36, 85] on icon "Icon/Expander" at bounding box center [35, 83] width 18 height 18
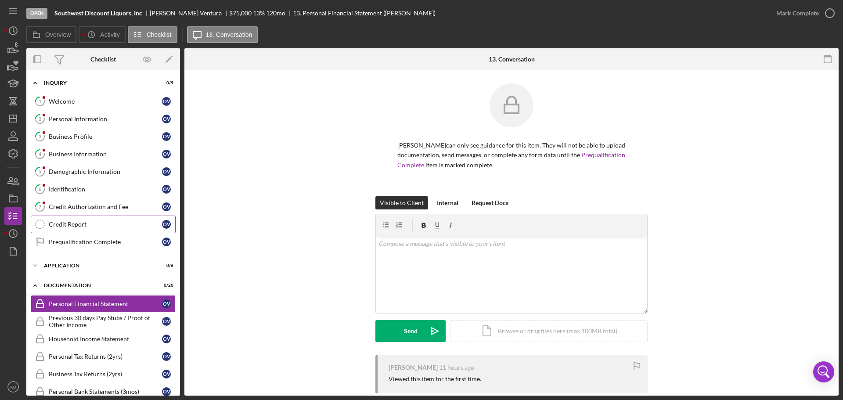
click at [65, 223] on div "Credit Report" at bounding box center [105, 224] width 113 height 7
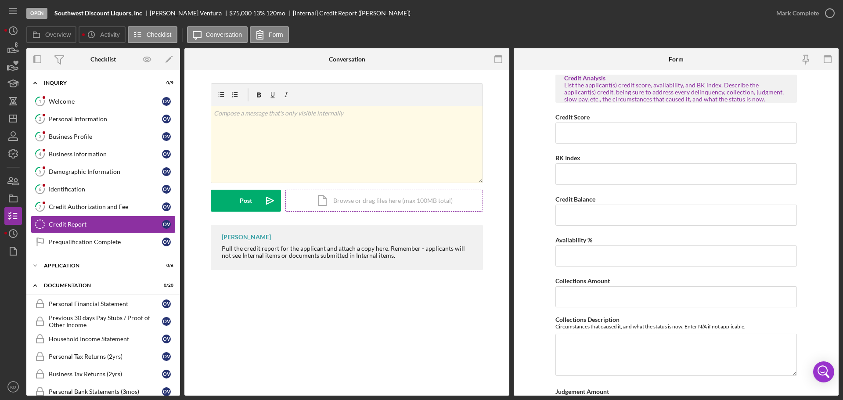
click at [368, 202] on div "Icon/Document Browse or drag files here (max 100MB total) Tap to choose files o…" at bounding box center [384, 201] width 198 height 22
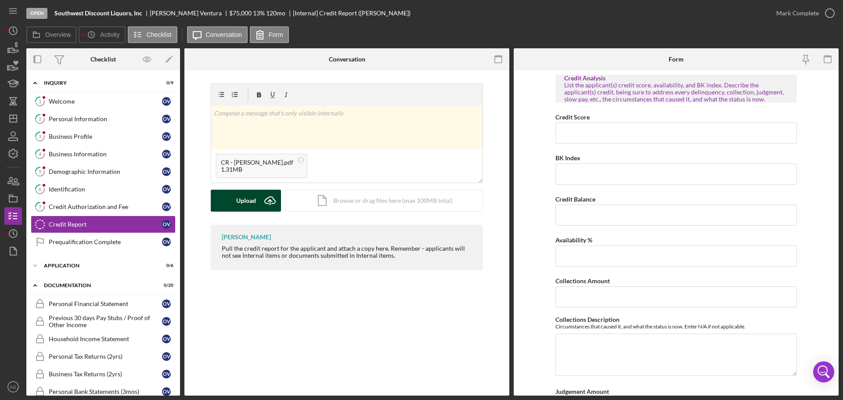
click at [245, 202] on div "Upload" at bounding box center [246, 201] width 20 height 22
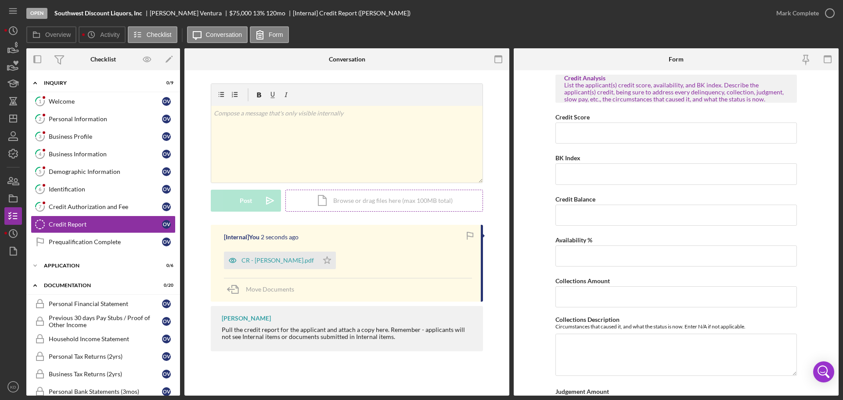
click at [406, 203] on div "Icon/Document Browse or drag files here (max 100MB total) Tap to choose files o…" at bounding box center [384, 201] width 198 height 22
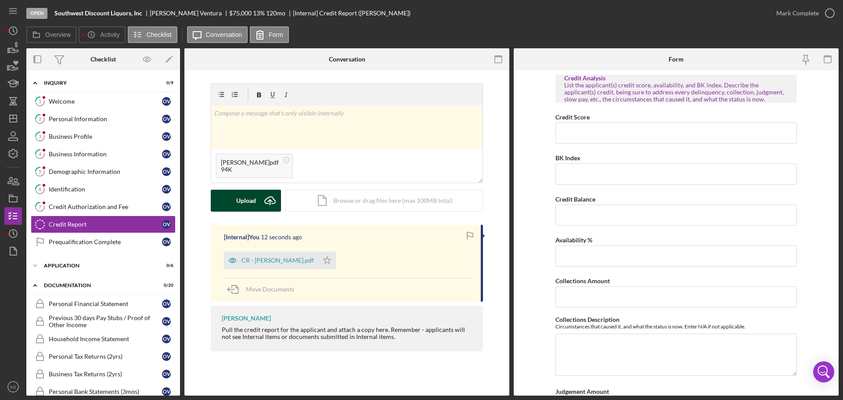
click at [251, 199] on div "Upload" at bounding box center [246, 201] width 20 height 22
